Goal: Task Accomplishment & Management: Manage account settings

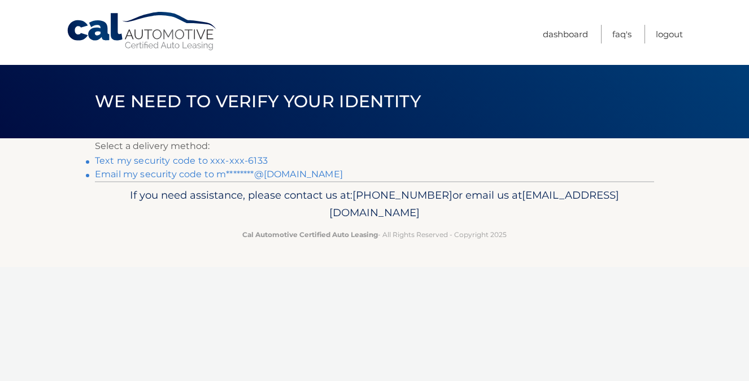
click at [220, 162] on link "Text my security code to xxx-xxx-6133" at bounding box center [181, 160] width 173 height 11
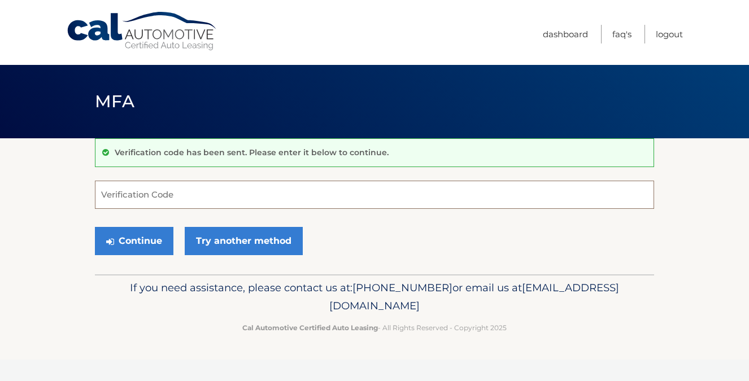
click at [185, 198] on input "Verification Code" at bounding box center [374, 195] width 559 height 28
click at [189, 193] on input "Verification Code" at bounding box center [374, 195] width 559 height 28
paste input "630571"
type input "630571"
click at [123, 235] on button "Continue" at bounding box center [134, 241] width 79 height 28
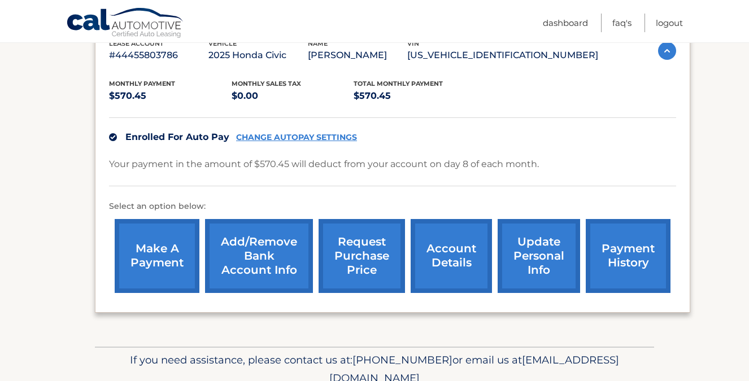
scroll to position [220, 0]
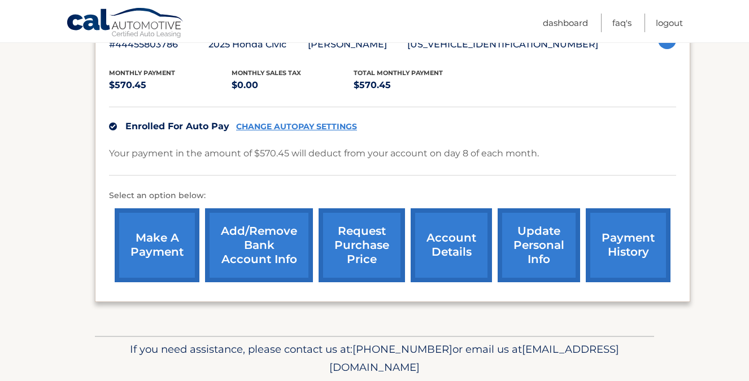
click at [128, 227] on link "make a payment" at bounding box center [157, 246] width 85 height 74
click at [271, 246] on link "Add/Remove bank account info" at bounding box center [259, 246] width 108 height 74
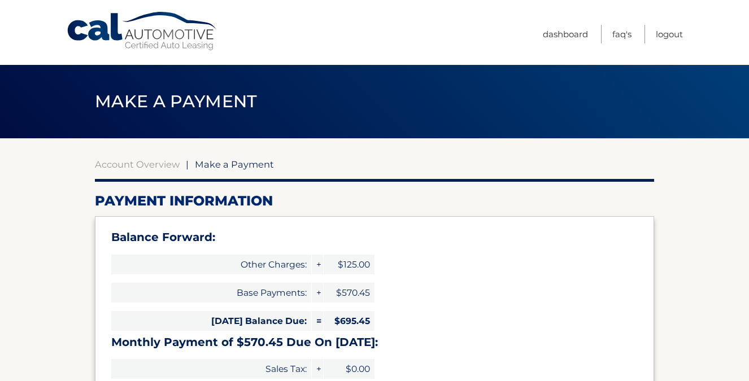
select select "MmEwMzM0YWQtNDM1MS00MmFhLWIwMDAtNDVhYzkxNDY0NGRh"
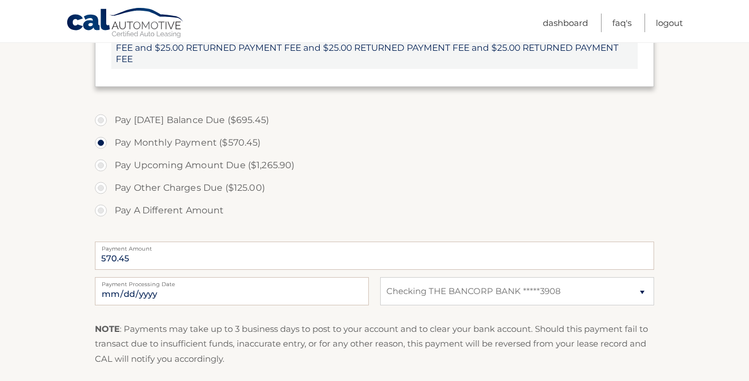
scroll to position [456, 0]
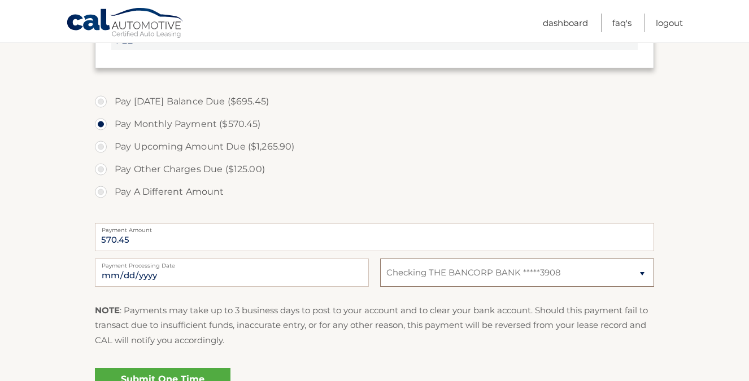
click at [557, 264] on select "Select Bank Account Checking THE BANCORP BANK *****3908" at bounding box center [517, 273] width 274 height 28
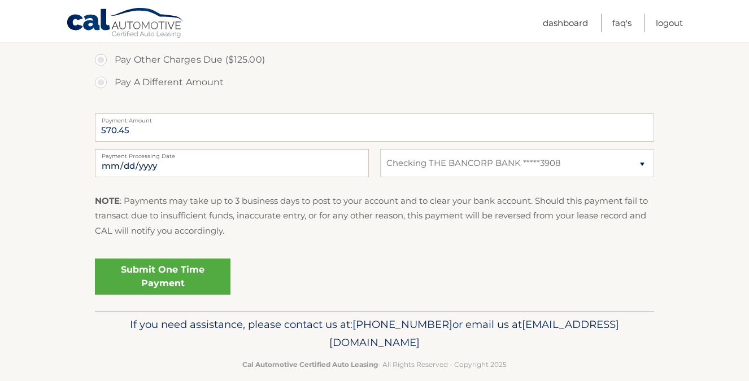
scroll to position [556, 0]
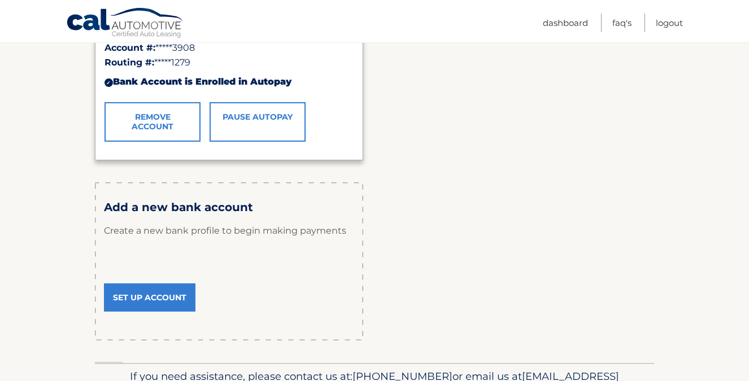
scroll to position [263, 0]
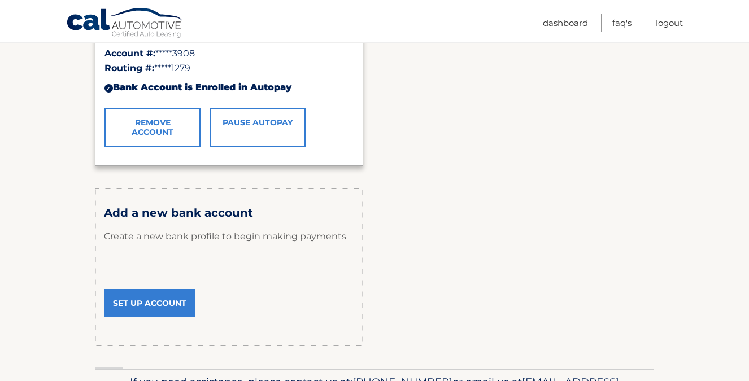
click at [158, 306] on link "Set Up Account" at bounding box center [150, 303] width 92 height 28
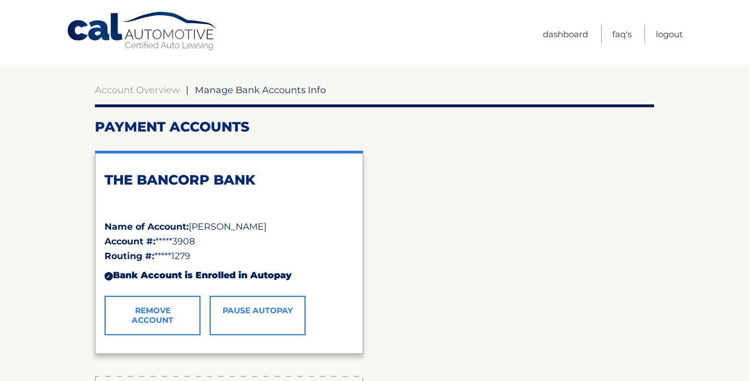
scroll to position [101, 0]
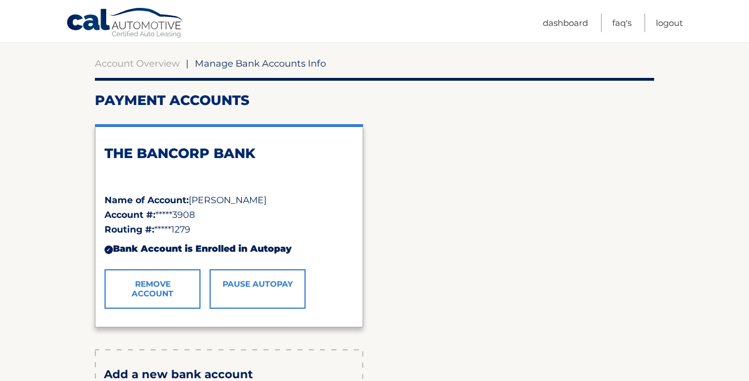
click at [255, 301] on link "Pause AutoPay" at bounding box center [258, 290] width 96 height 40
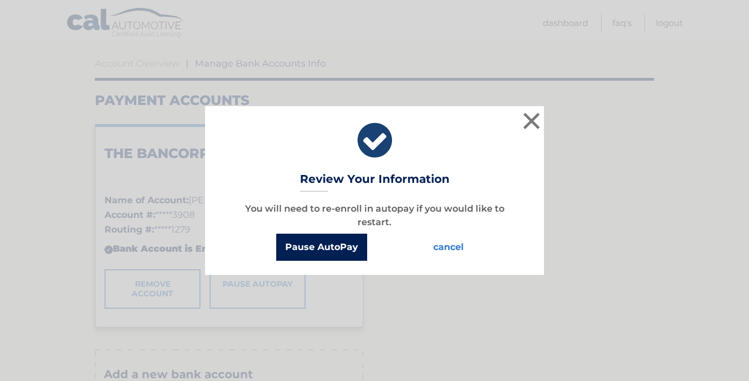
click at [347, 245] on button "Pause AutoPay" at bounding box center [321, 247] width 91 height 27
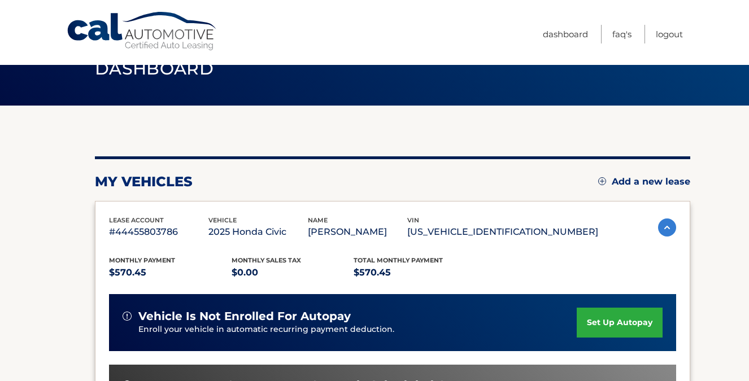
scroll to position [29, 0]
